Goal: Transaction & Acquisition: Purchase product/service

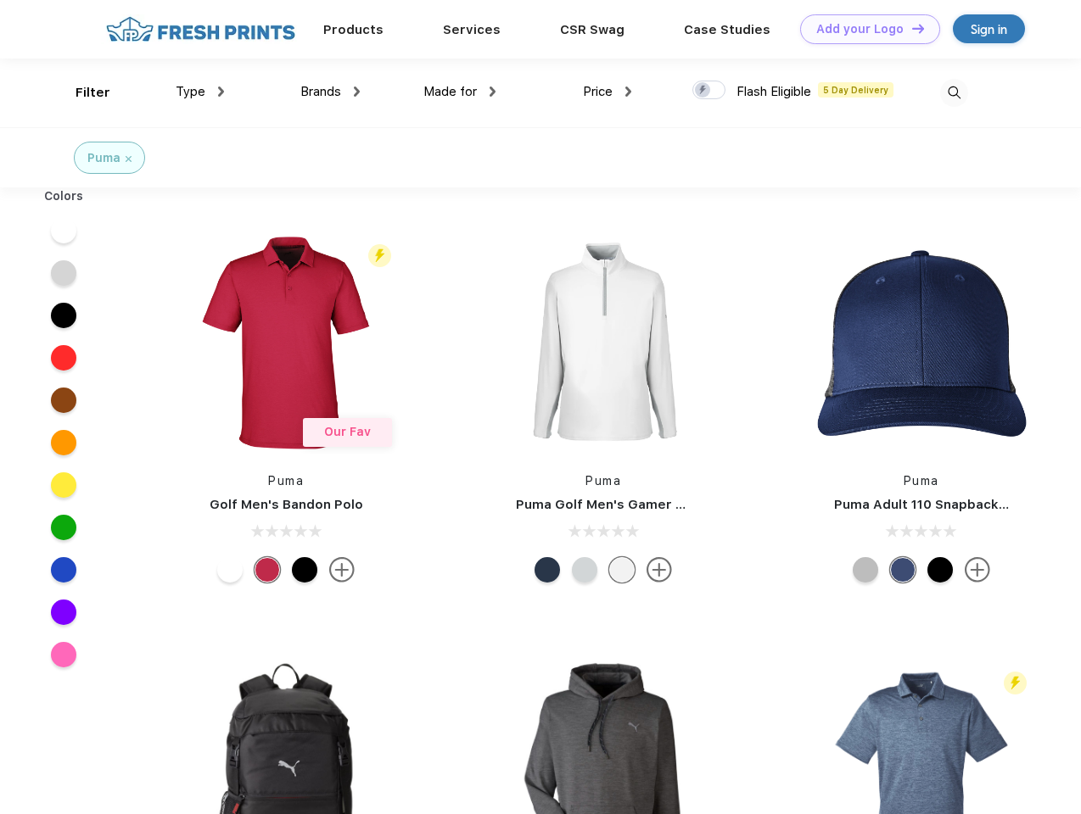
click at [864, 29] on link "Add your Logo Design Tool" at bounding box center [870, 29] width 140 height 30
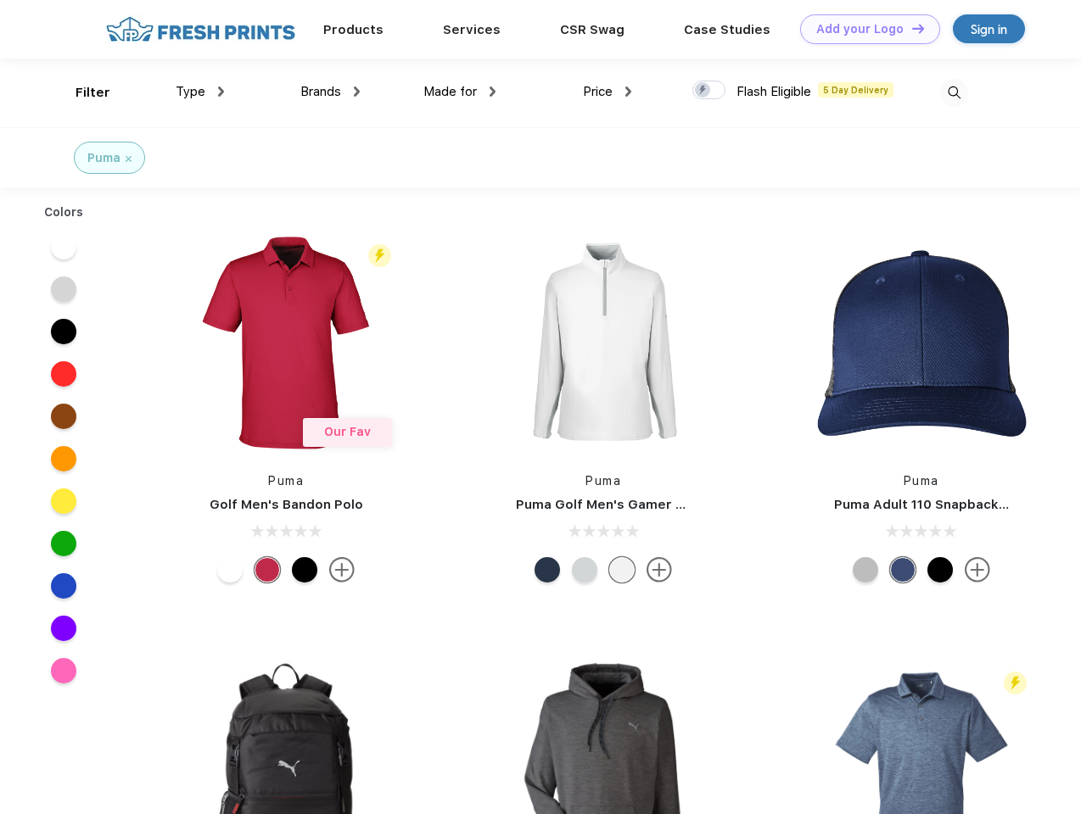
click at [0, 0] on div "Design Tool" at bounding box center [0, 0] width 0 height 0
click at [910, 28] on link "Add your Logo Design Tool" at bounding box center [870, 29] width 140 height 30
click at [81, 92] on div "Filter" at bounding box center [93, 93] width 35 height 20
click at [200, 92] on span "Type" at bounding box center [191, 91] width 30 height 15
click at [330, 92] on span "Brands" at bounding box center [320, 91] width 41 height 15
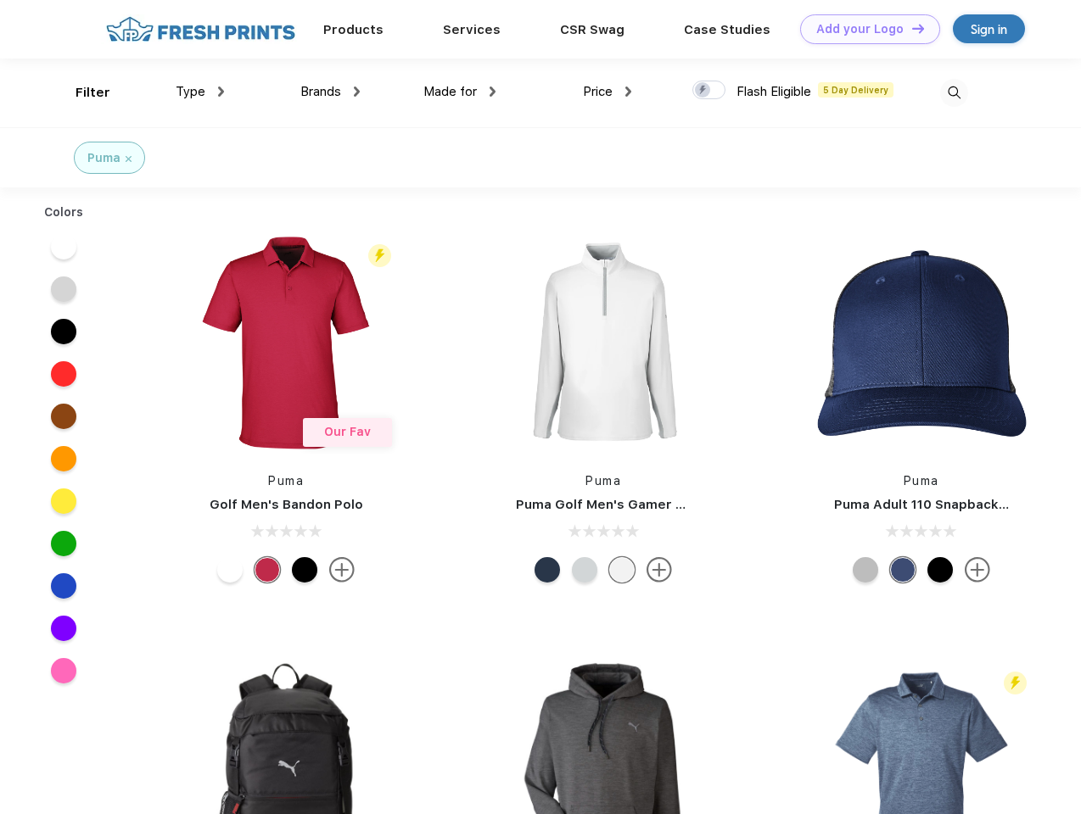
click at [460, 92] on span "Made for" at bounding box center [449, 91] width 53 height 15
click at [607, 92] on span "Price" at bounding box center [598, 91] width 30 height 15
click at [709, 91] on div at bounding box center [708, 90] width 33 height 19
click at [703, 91] on input "checkbox" at bounding box center [697, 85] width 11 height 11
click at [954, 92] on img at bounding box center [954, 93] width 28 height 28
